Goal: Task Accomplishment & Management: Manage account settings

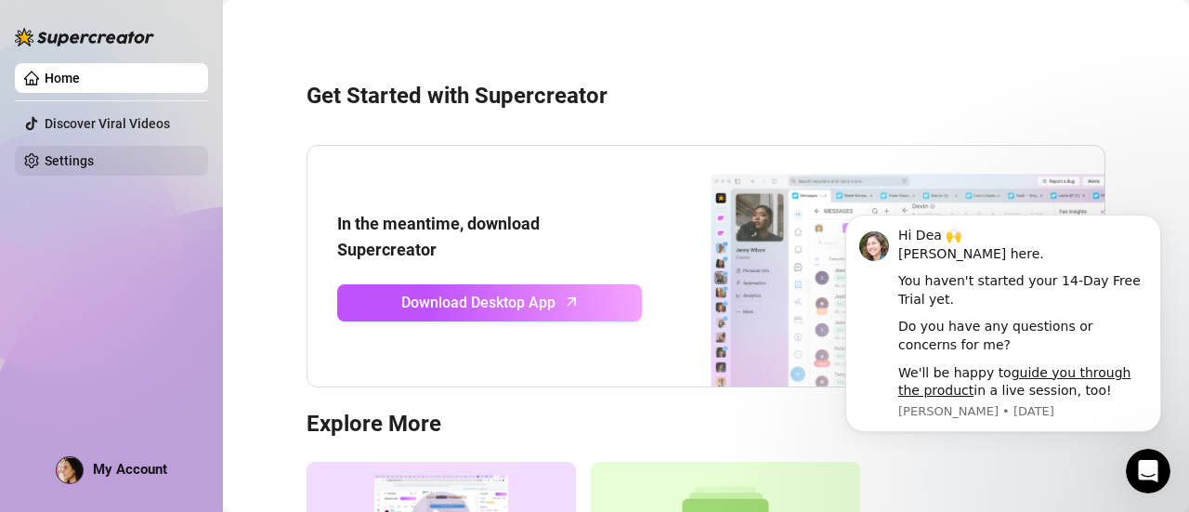
click at [82, 153] on link "Settings" at bounding box center [69, 160] width 49 height 15
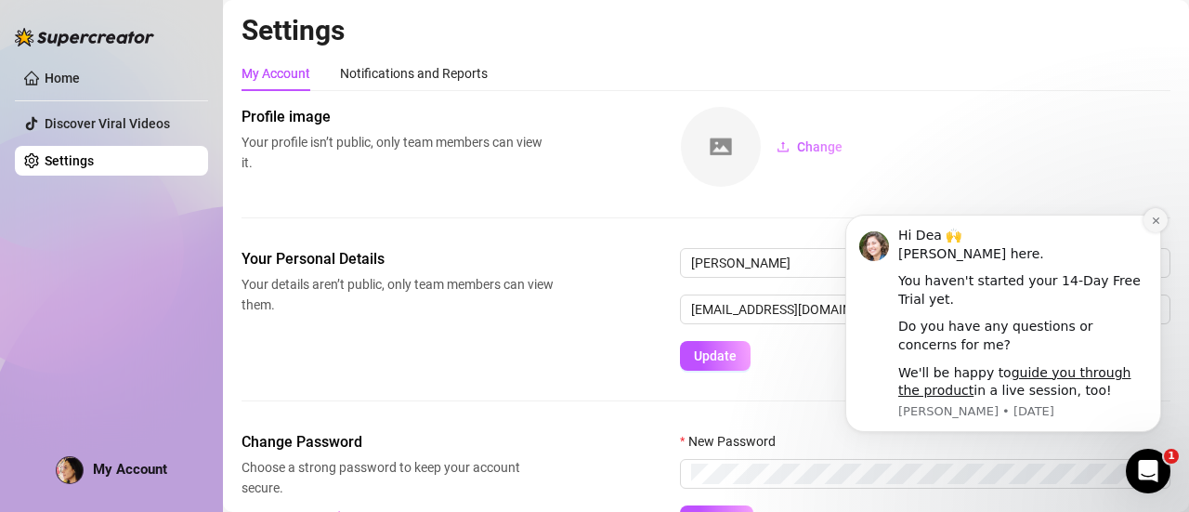
click at [1162, 224] on button "Dismiss notification" at bounding box center [1156, 220] width 24 height 24
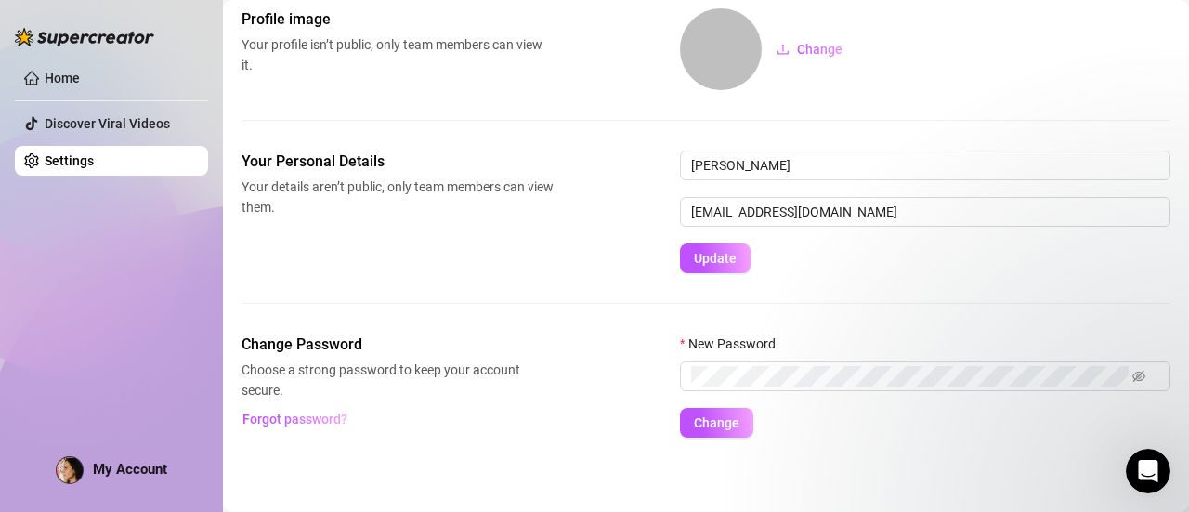
scroll to position [100, 0]
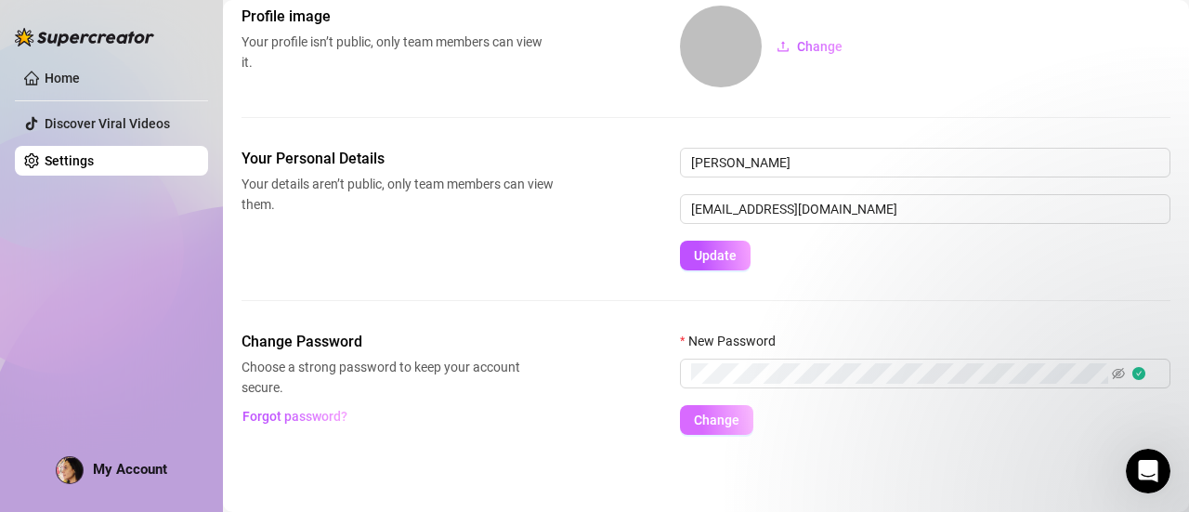
click at [706, 416] on span "Change" at bounding box center [717, 420] width 46 height 15
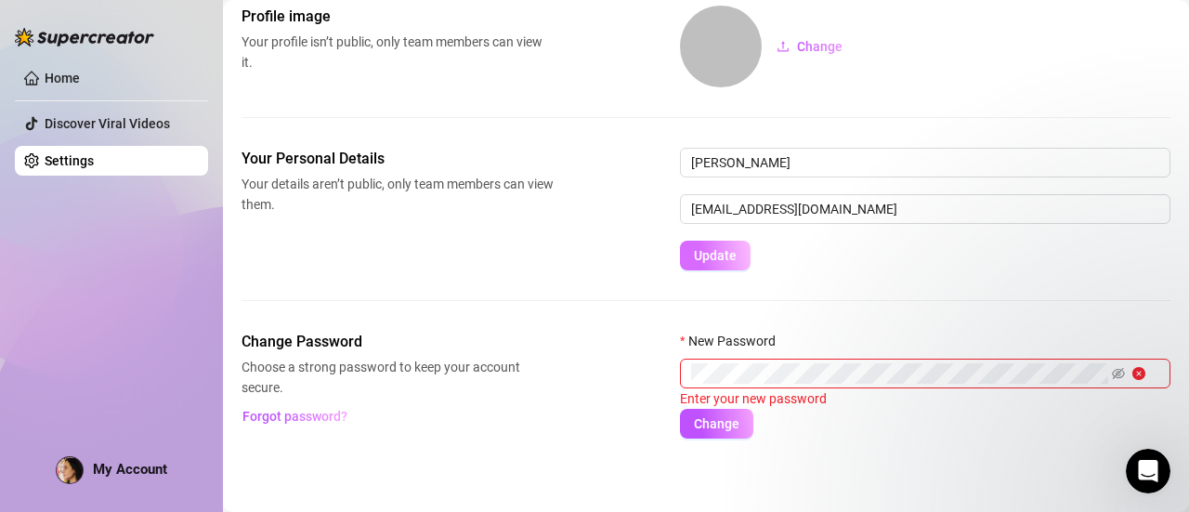
click at [724, 258] on span "Update" at bounding box center [715, 255] width 43 height 15
click at [342, 472] on main "Settings My Account Notifications and Reports Profile image Your profile isn’t …" at bounding box center [706, 208] width 966 height 617
click at [844, 383] on span at bounding box center [925, 374] width 491 height 30
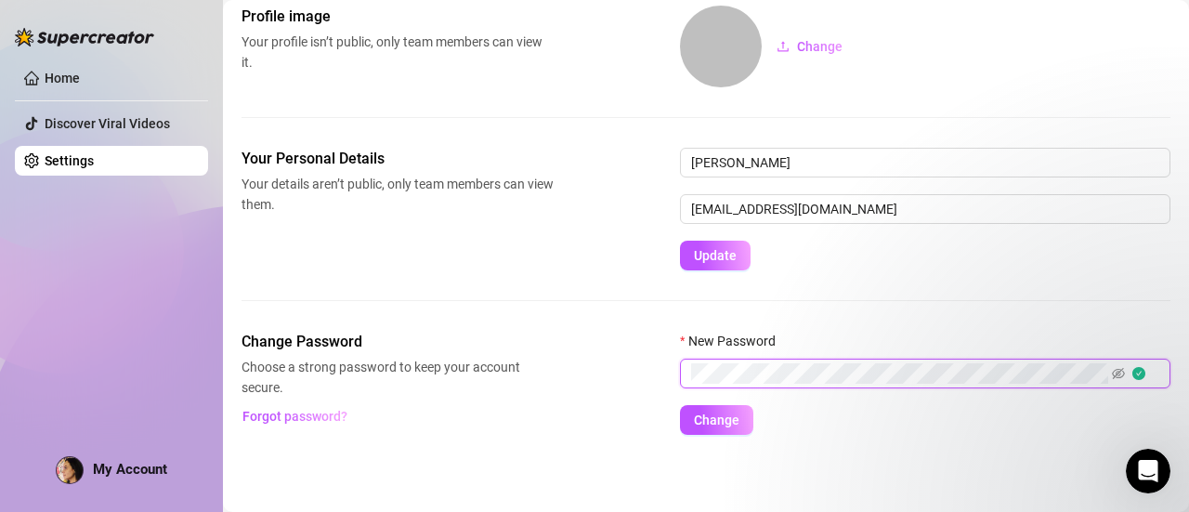
click at [680, 405] on button "Change" at bounding box center [716, 420] width 73 height 30
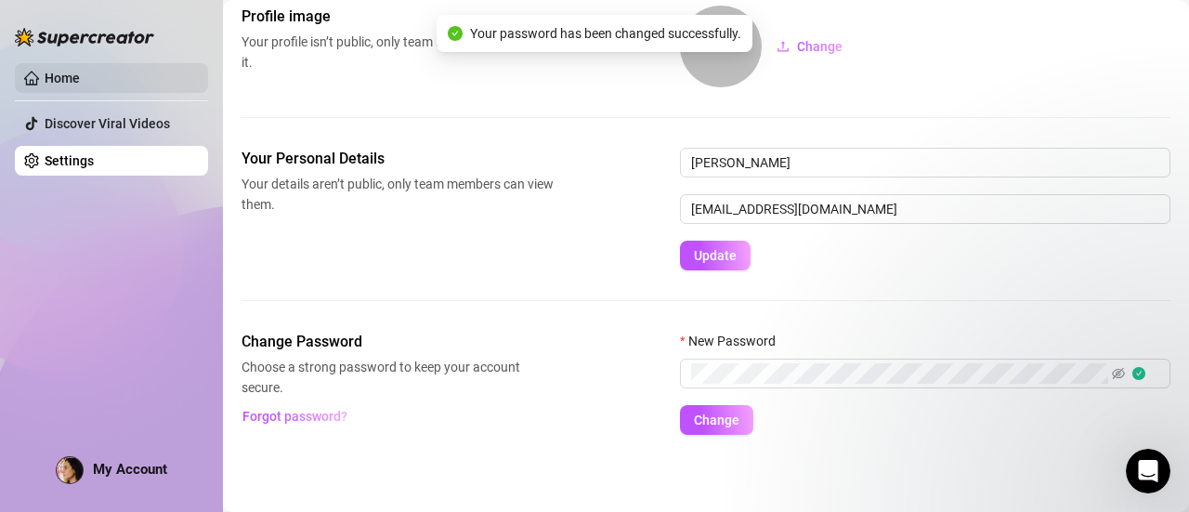
click at [68, 76] on link "Home" at bounding box center [62, 78] width 35 height 15
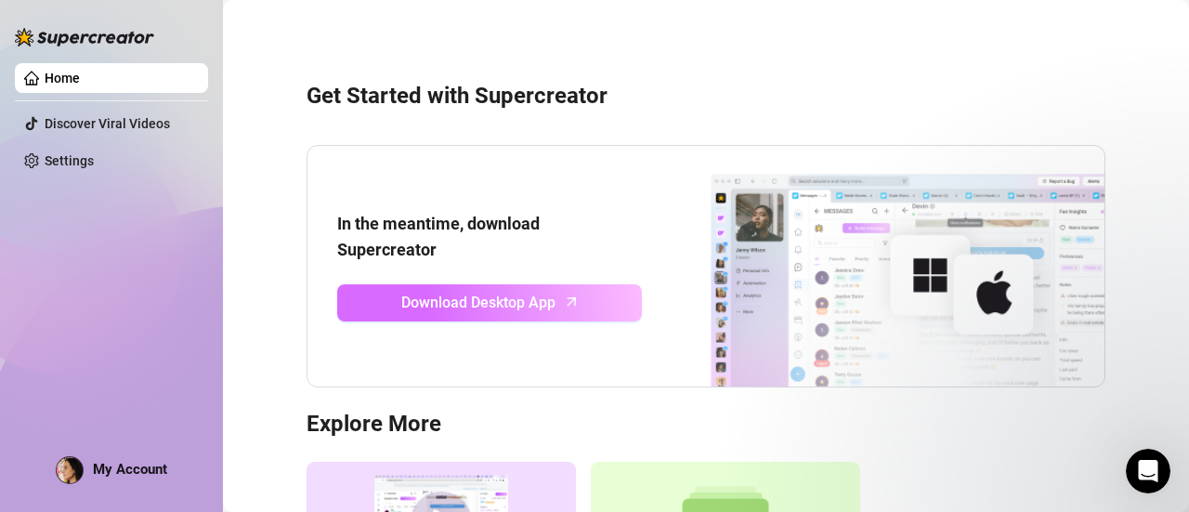
scroll to position [243, 0]
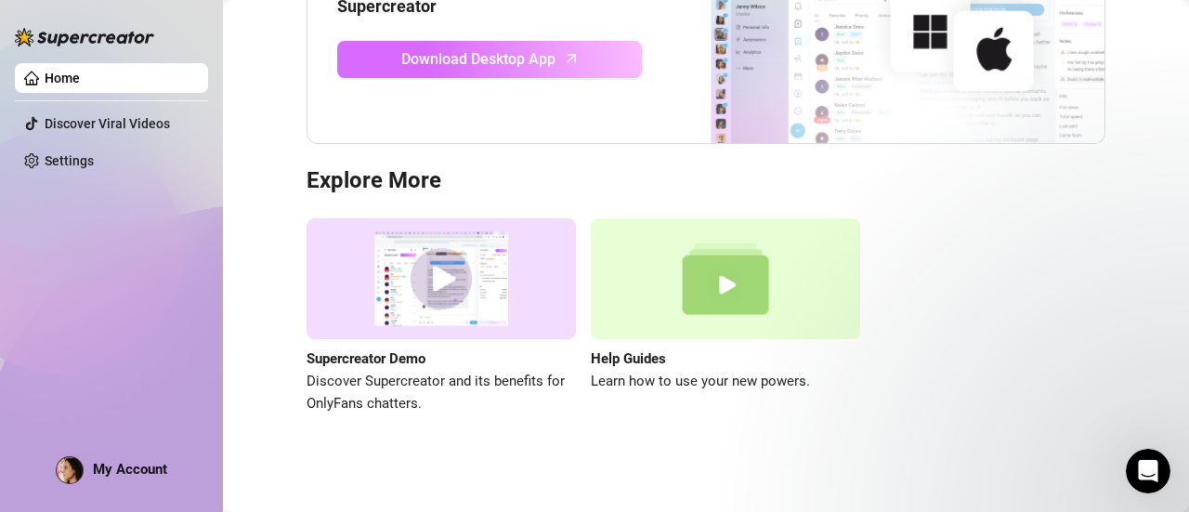
click at [493, 57] on span "Download Desktop App" at bounding box center [478, 58] width 154 height 23
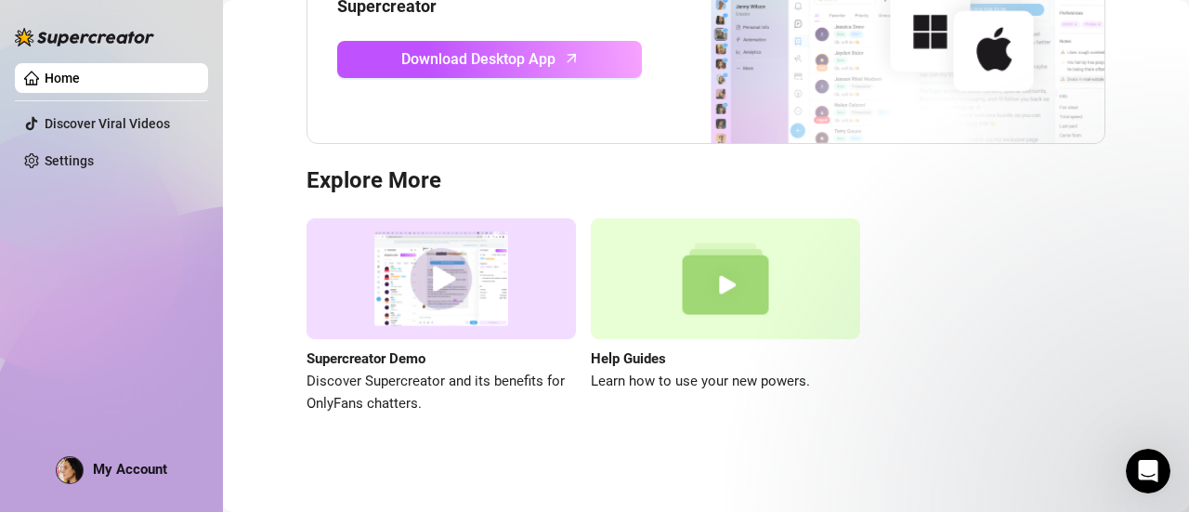
scroll to position [0, 0]
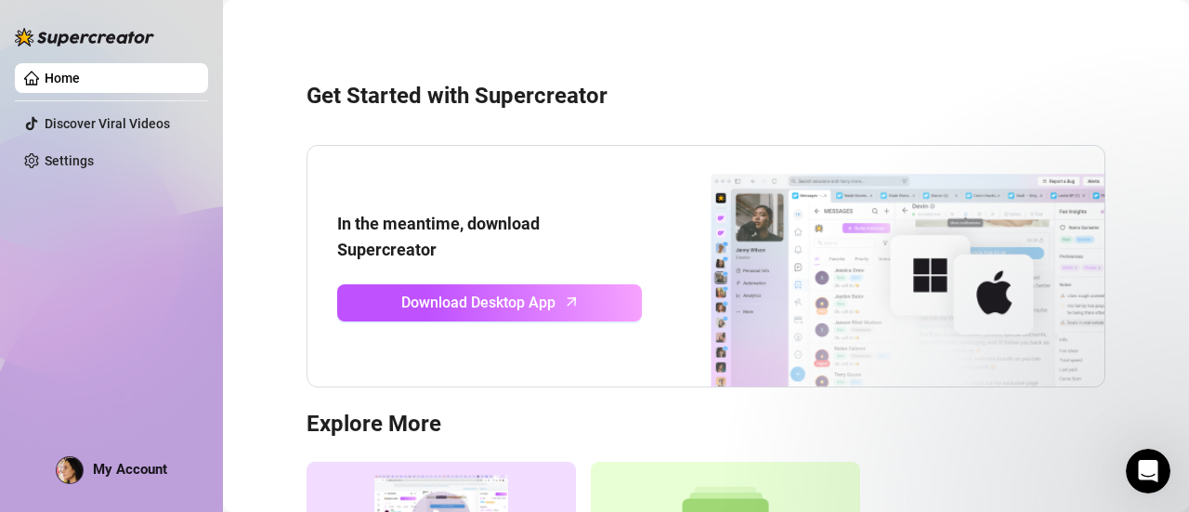
click at [132, 464] on span "My Account" at bounding box center [130, 469] width 74 height 17
drag, startPoint x: 186, startPoint y: 120, endPoint x: 124, endPoint y: 114, distance: 62.5
click at [170, 120] on link "Discover Viral Videos" at bounding box center [107, 123] width 125 height 15
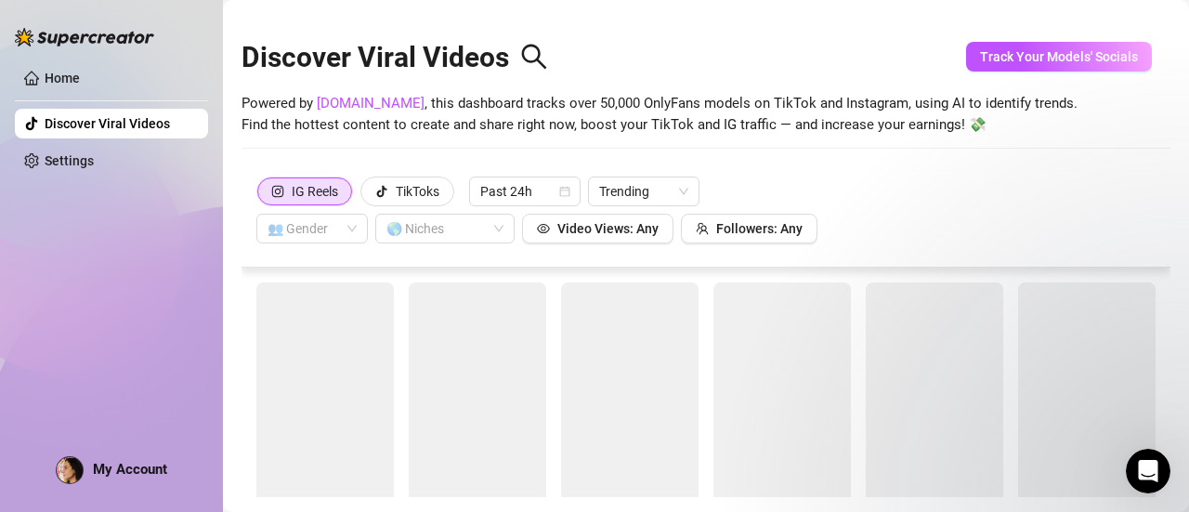
click at [123, 116] on link "Discover Viral Videos" at bounding box center [107, 123] width 125 height 15
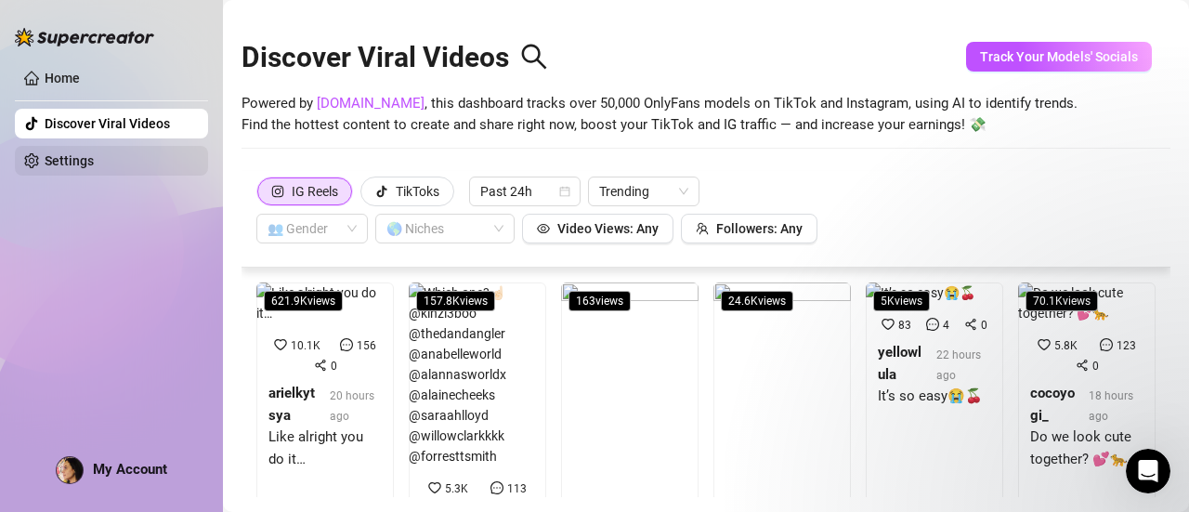
click at [67, 163] on link "Settings" at bounding box center [69, 160] width 49 height 15
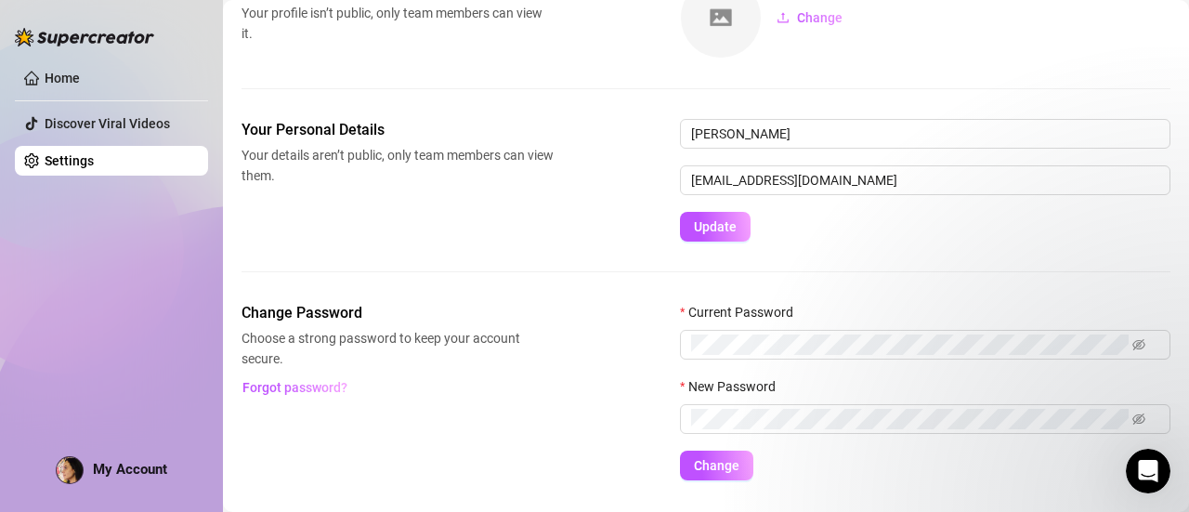
scroll to position [130, 0]
click at [1137, 339] on icon "eye-invisible" at bounding box center [1140, 343] width 13 height 11
click at [109, 467] on span "My Account" at bounding box center [130, 469] width 74 height 17
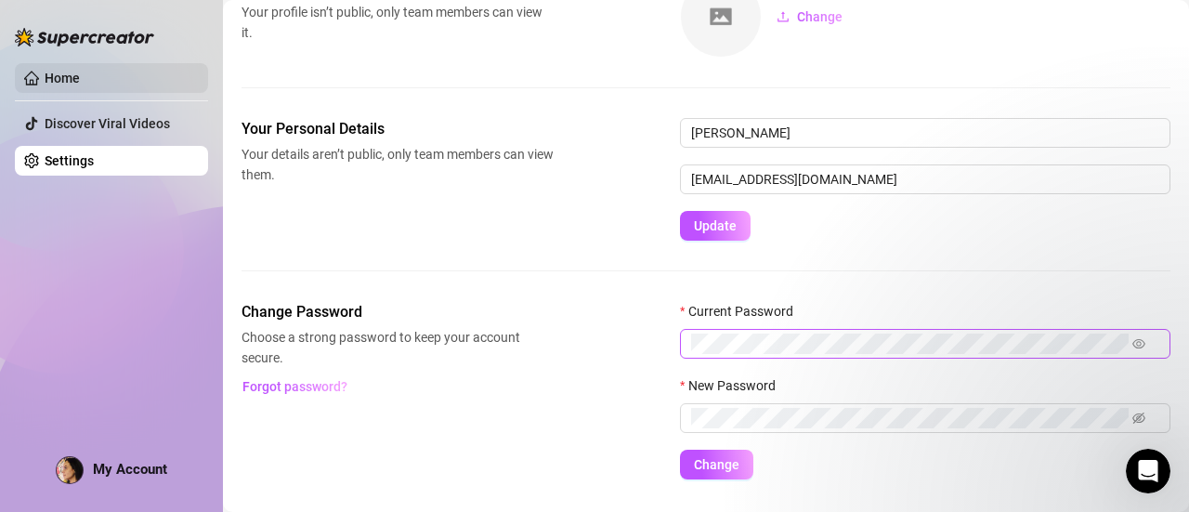
click at [58, 72] on link "Home" at bounding box center [62, 78] width 35 height 15
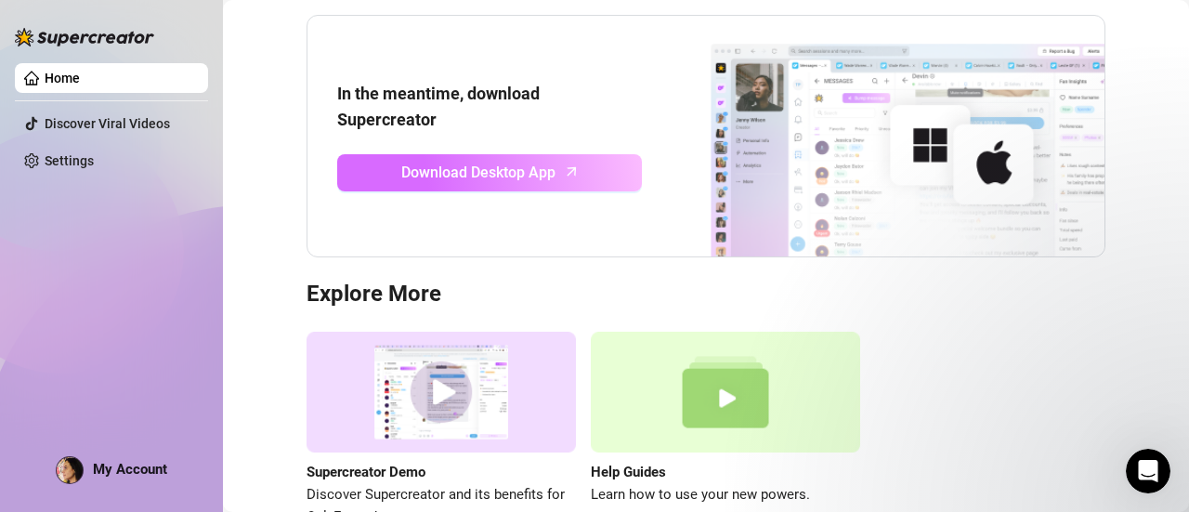
click at [514, 170] on span "Download Desktop App" at bounding box center [478, 172] width 154 height 23
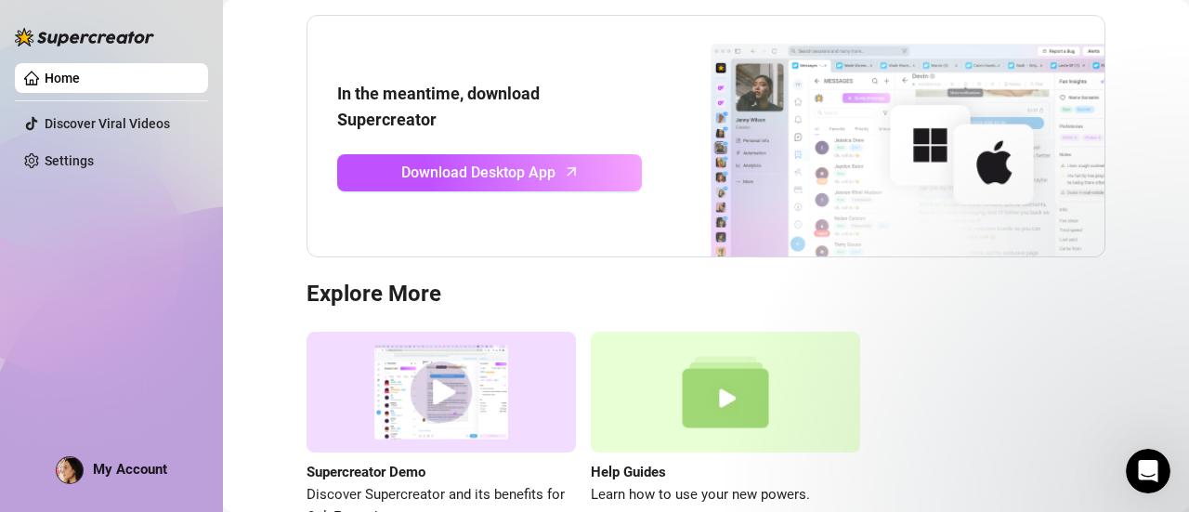
click at [61, 77] on link "Home" at bounding box center [62, 78] width 35 height 15
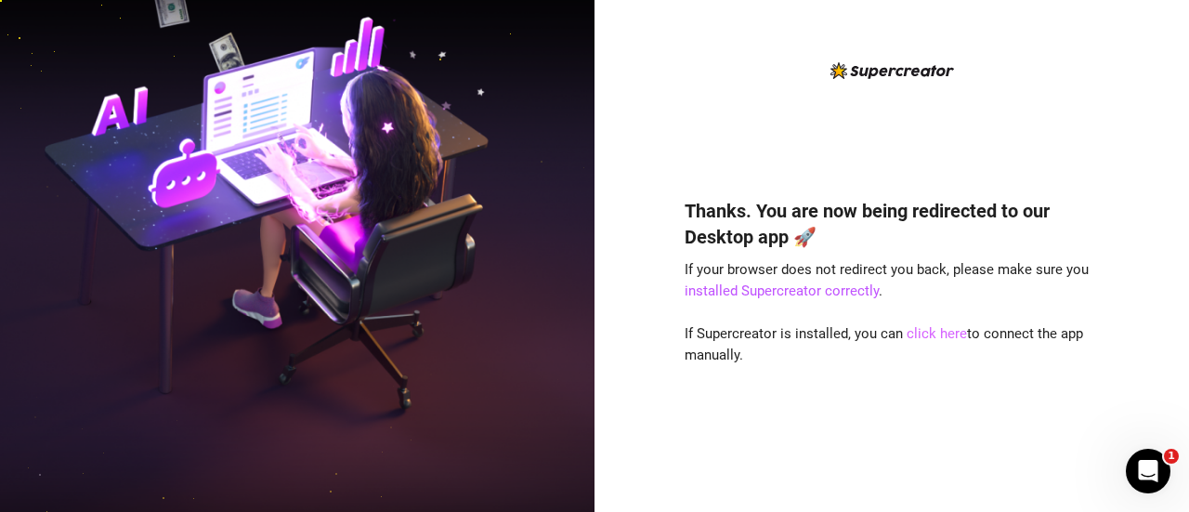
click at [933, 332] on link "click here" at bounding box center [937, 333] width 60 height 17
